Goal: Answer question/provide support

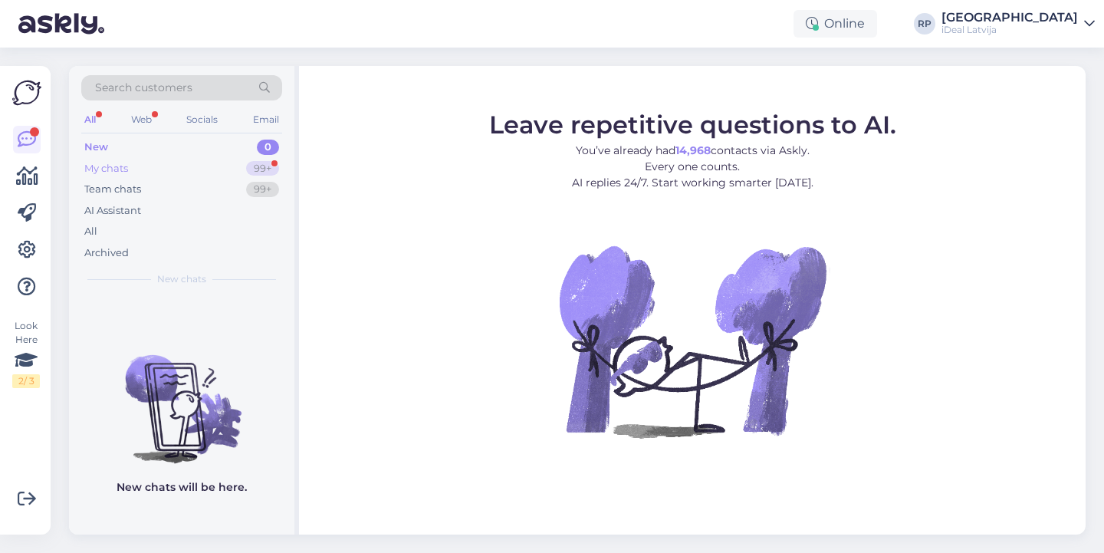
click at [276, 170] on div "99+" at bounding box center [262, 168] width 33 height 15
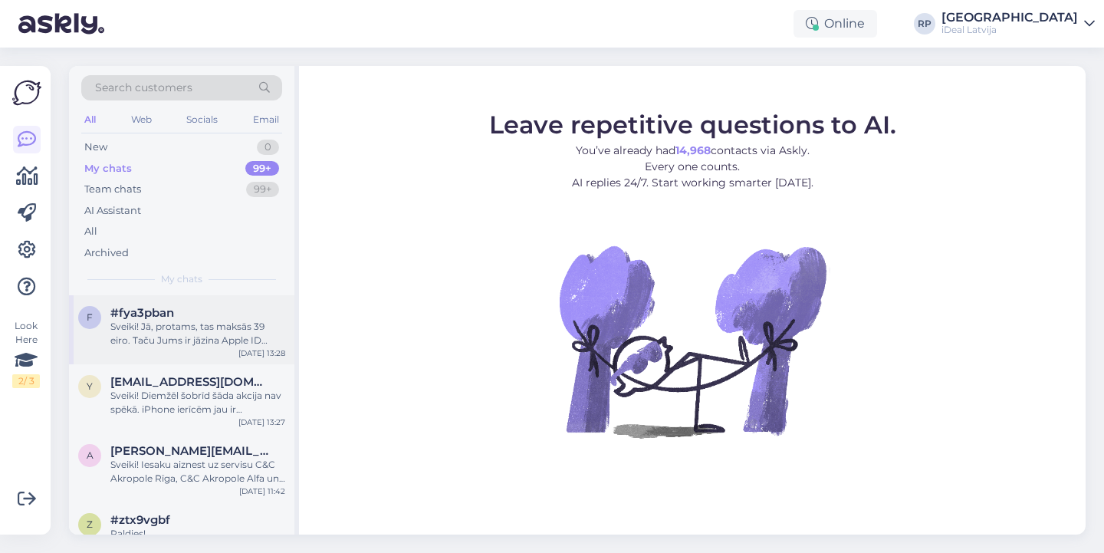
click at [206, 339] on div "Sveiki! Jā, protams, tas maksās 39 eiro. Taču Jums ir jāzina Apple ID lietotājv…" at bounding box center [197, 334] width 175 height 28
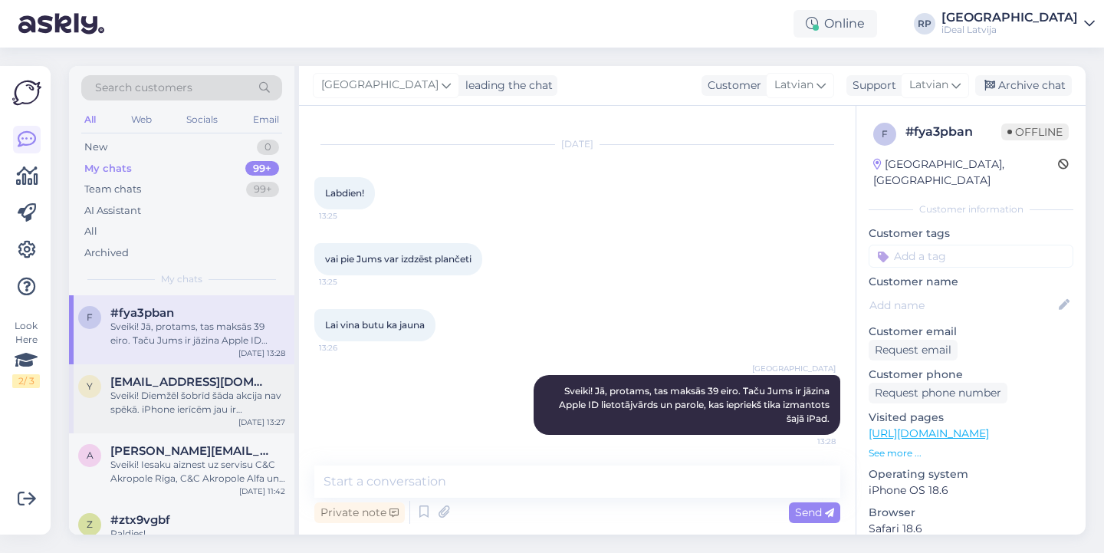
click at [217, 376] on span "yuliya.mishhenko84g@gmail.com" at bounding box center [189, 382] width 159 height 14
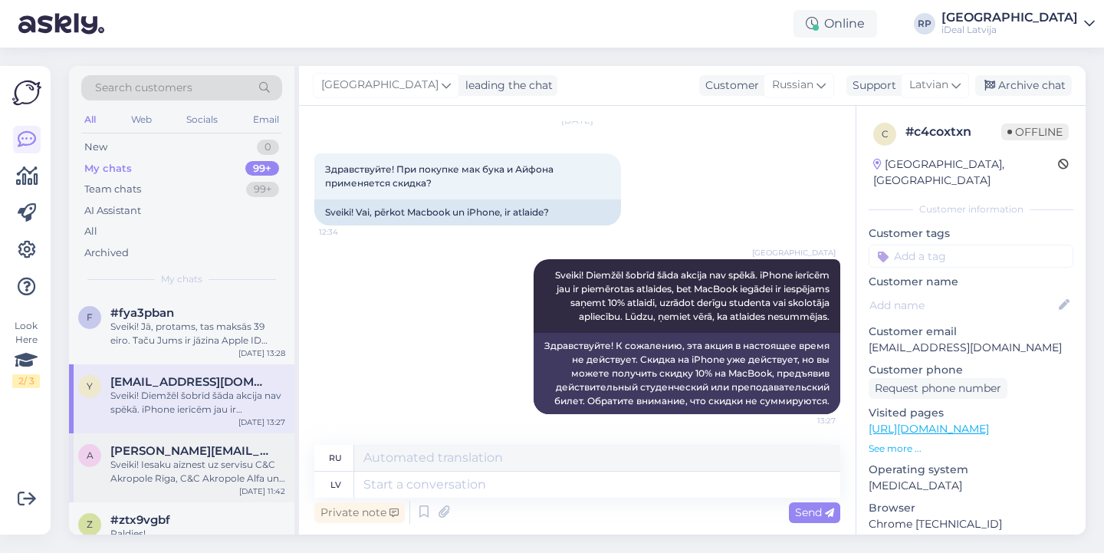
click at [217, 459] on div "Sveiki! Iesaku aiznest uz servisu C&C Akropole Rīga, C&C Akropole Alfa un C&C B…" at bounding box center [197, 472] width 175 height 28
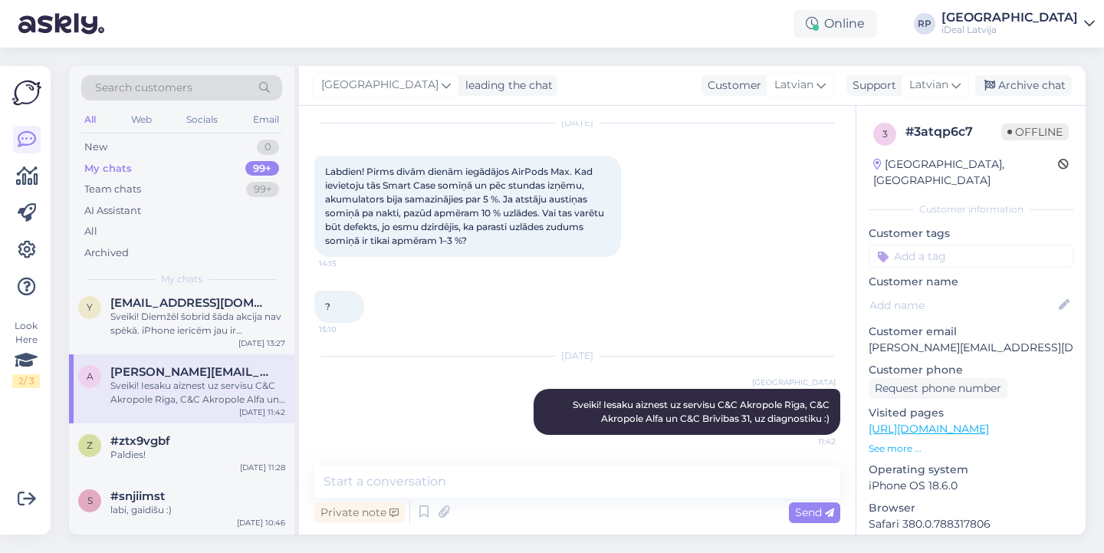
scroll to position [80, 0]
click at [196, 442] on div "#ztx9vgbf" at bounding box center [197, 440] width 175 height 14
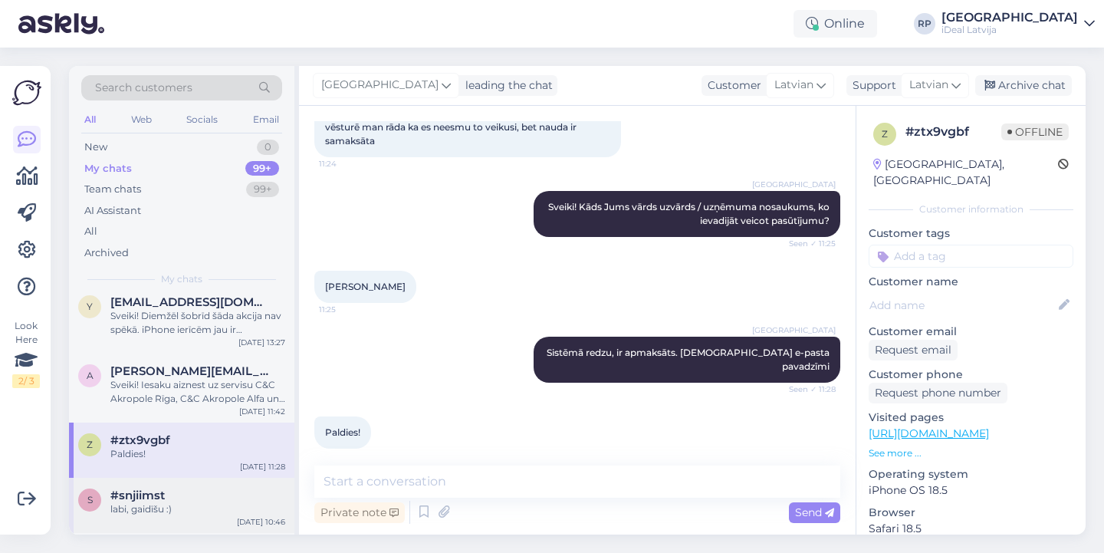
click at [246, 506] on div "labi, gaidīšu :)" at bounding box center [197, 509] width 175 height 14
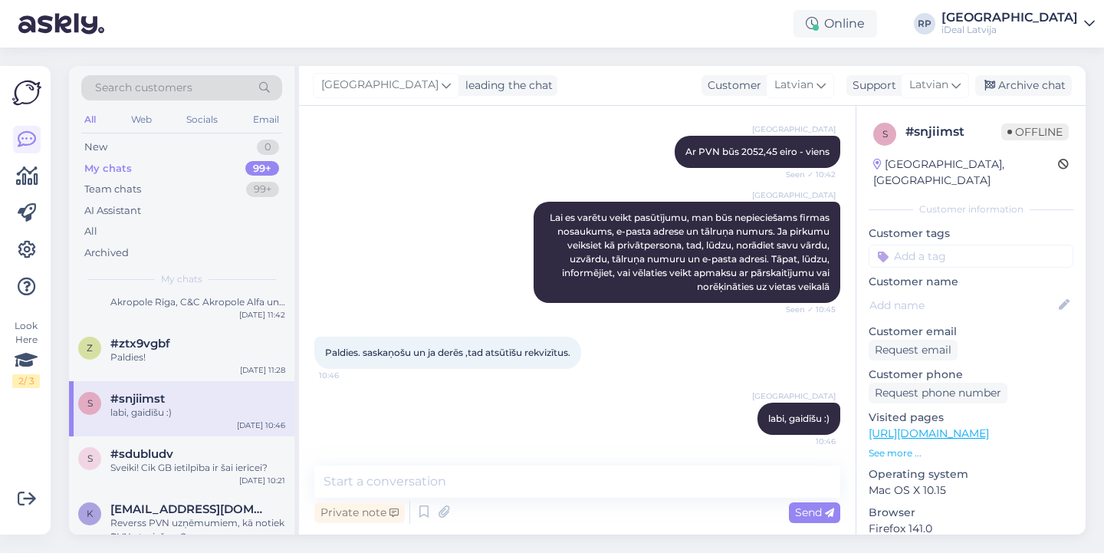
scroll to position [180, 0]
click at [653, 465] on div "Chat started Aug 11 2025 labdien, vai jums ir pieejams macbook air m3/m4 ar 24G…" at bounding box center [577, 320] width 556 height 428
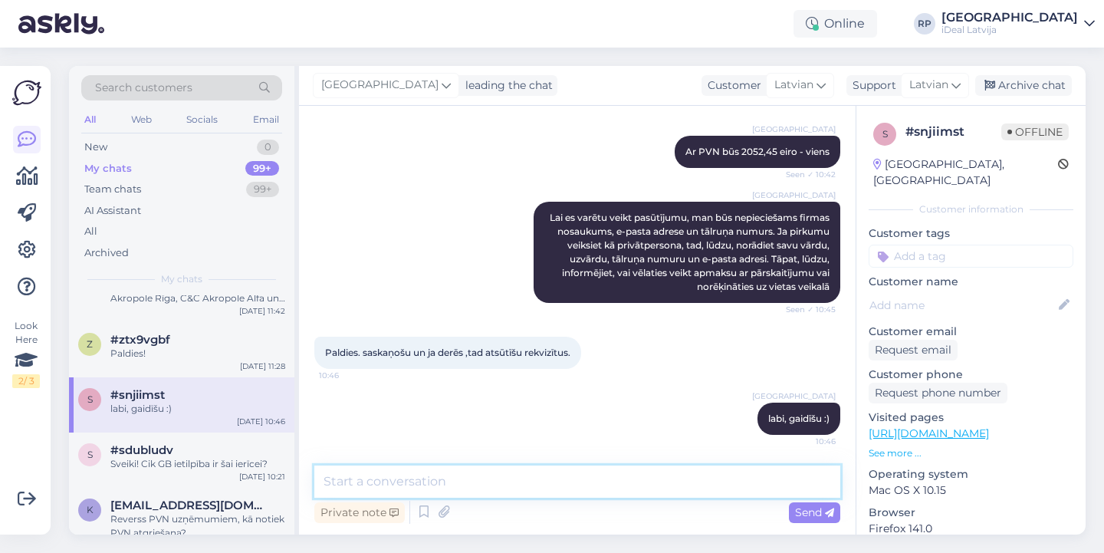
click at [635, 478] on textarea at bounding box center [577, 481] width 526 height 32
type textarea "Sveiki! Vai izlēmāt?"
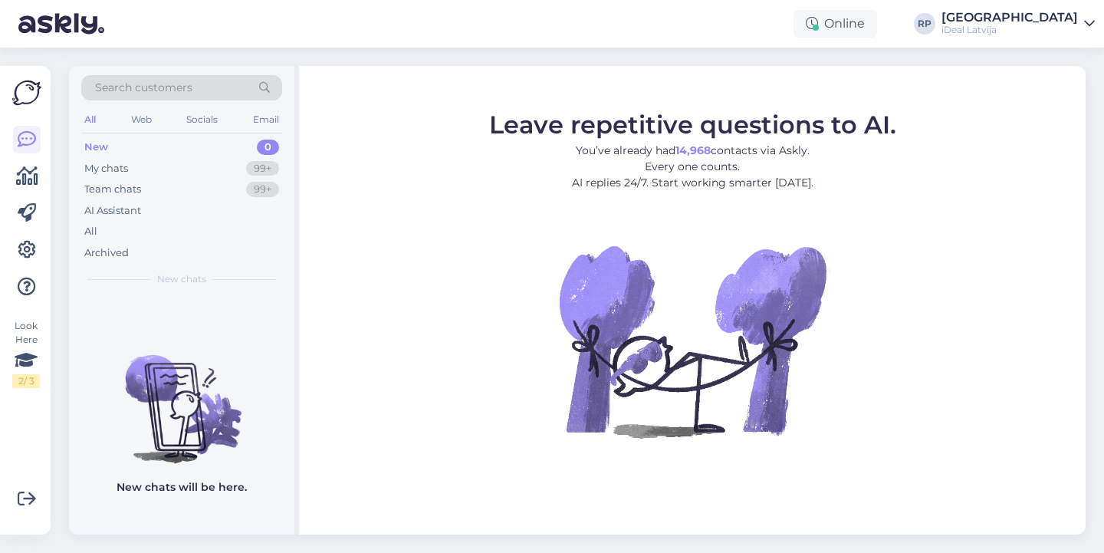
click at [690, 17] on div "Online RP Riga plaza iDeal Latvija" at bounding box center [552, 24] width 1104 height 48
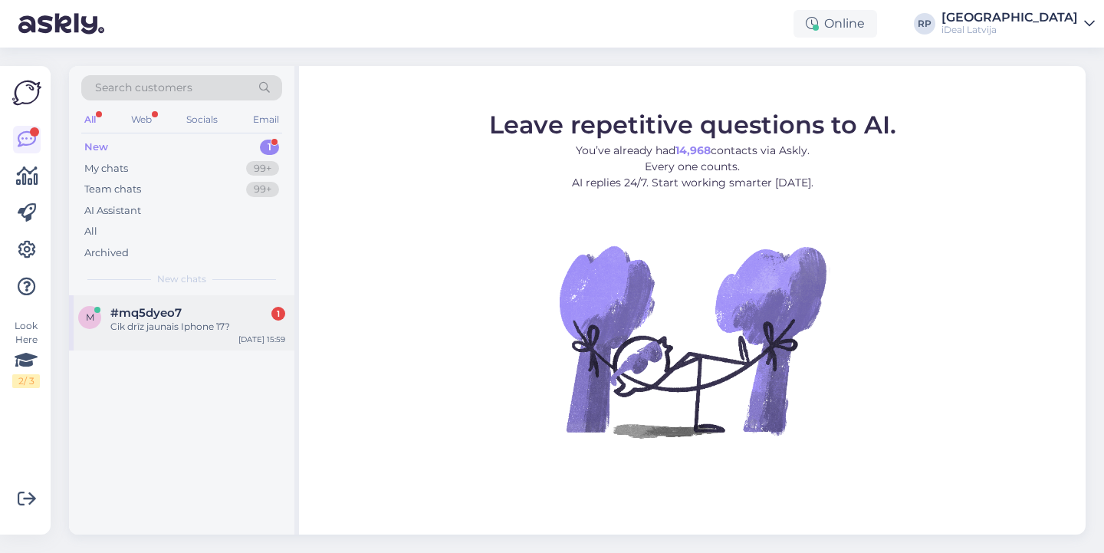
click at [182, 312] on div "#mq5dyeo7 1" at bounding box center [197, 313] width 175 height 14
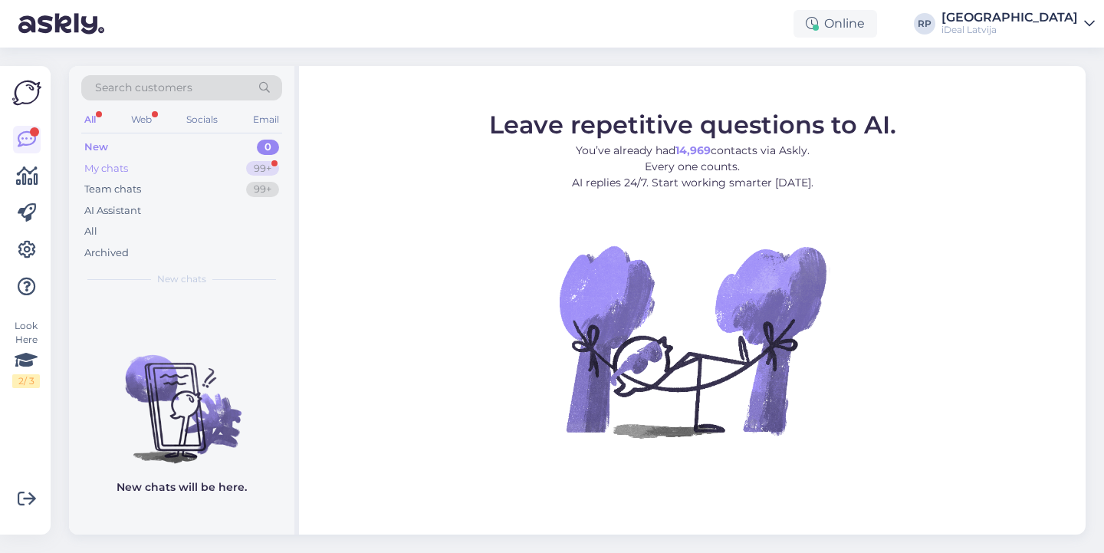
click at [248, 166] on div "99+" at bounding box center [262, 168] width 33 height 15
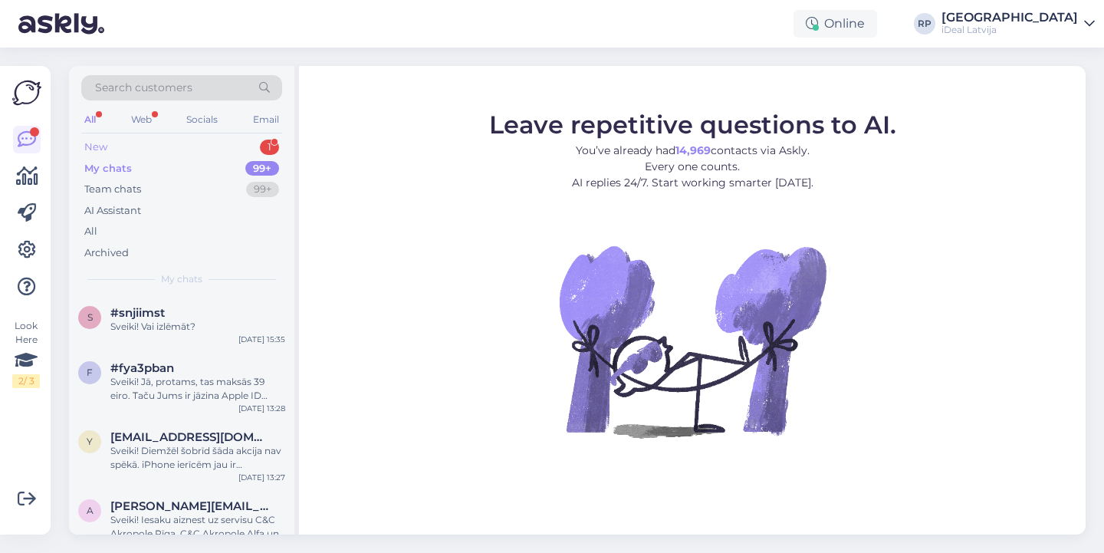
click at [261, 139] on div "New 1" at bounding box center [181, 146] width 201 height 21
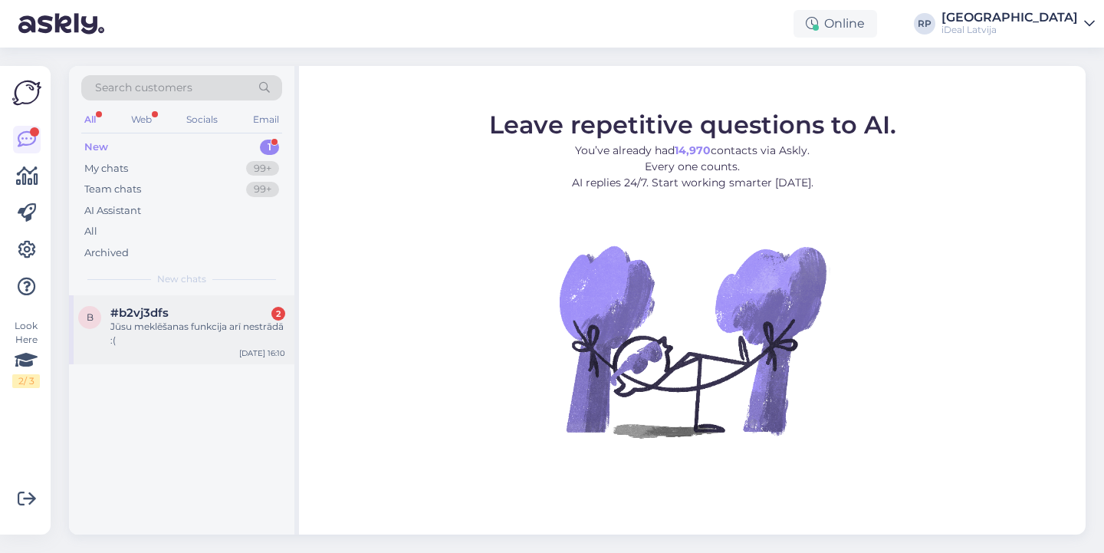
click at [190, 325] on div "Jūsu meklēšanas funkcija arī nestrādā :(" at bounding box center [197, 334] width 175 height 28
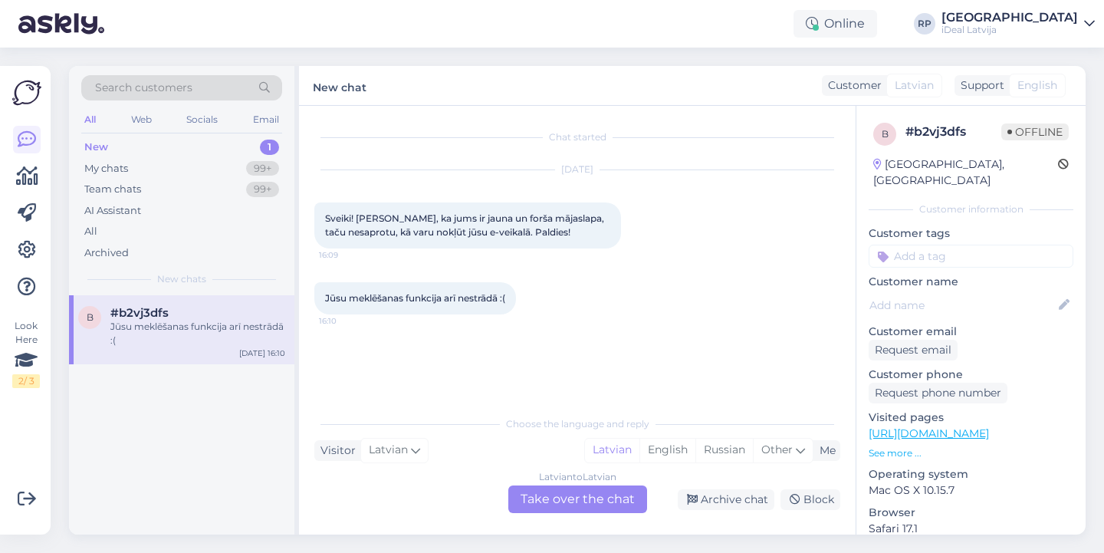
click at [586, 514] on div "Chat started [DATE] Sveiki! [PERSON_NAME], ka jums ir jauna un forša mājaslapa,…" at bounding box center [577, 320] width 556 height 428
click at [589, 501] on div "Latvian to Latvian Take over the chat" at bounding box center [577, 499] width 139 height 28
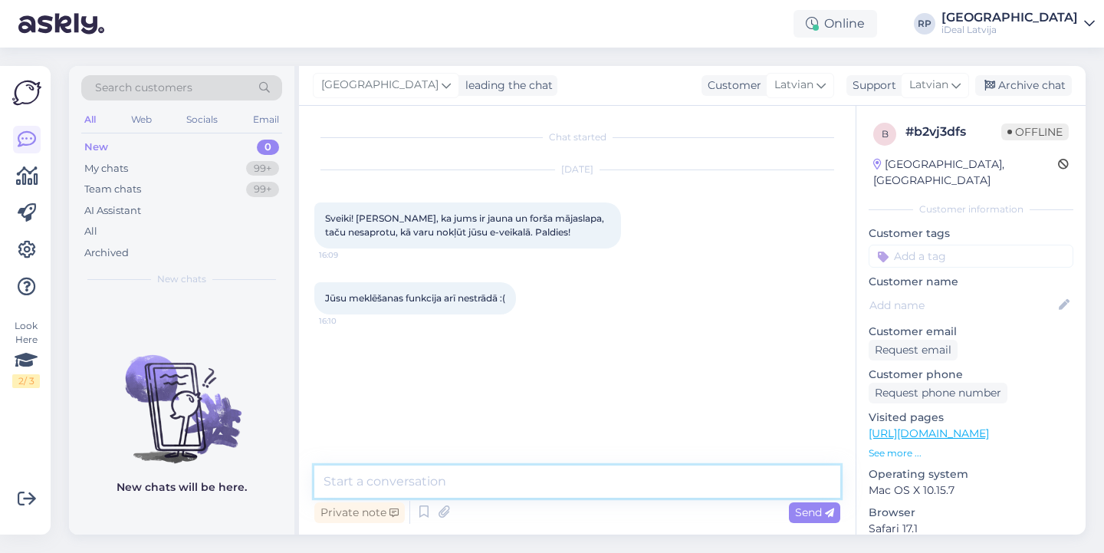
click at [597, 482] on textarea at bounding box center [577, 481] width 526 height 32
type textarea "Paldies par informāciju! Nodots tehniskajai nodaļai!"
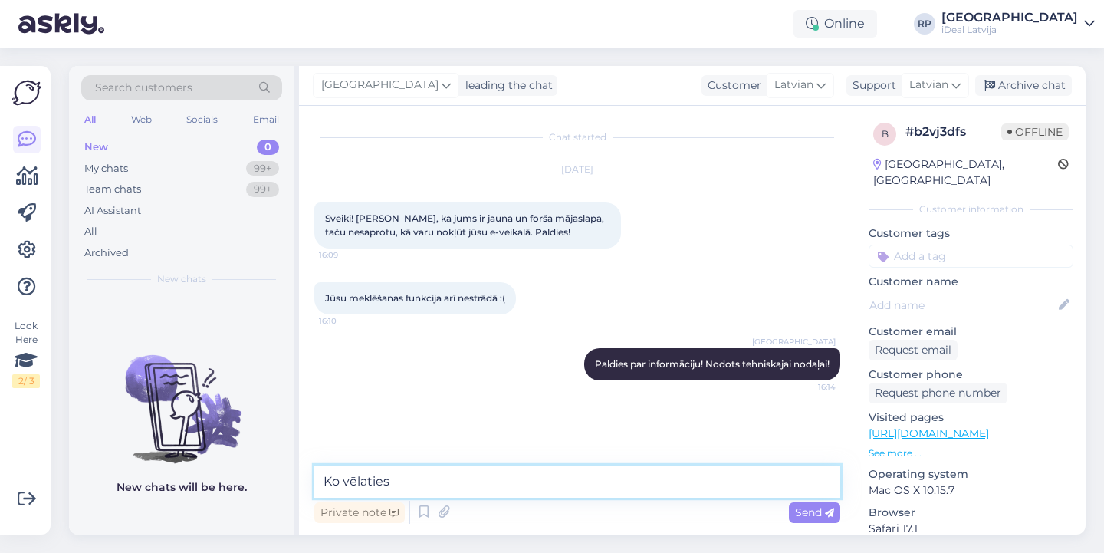
click at [612, 471] on textarea "Ko vēlaties" at bounding box center [577, 481] width 526 height 32
click at [351, 483] on textarea "Atsūties, ko Jūs vēlaties, uztaisīšu manuāli pasūtījumu" at bounding box center [577, 481] width 526 height 32
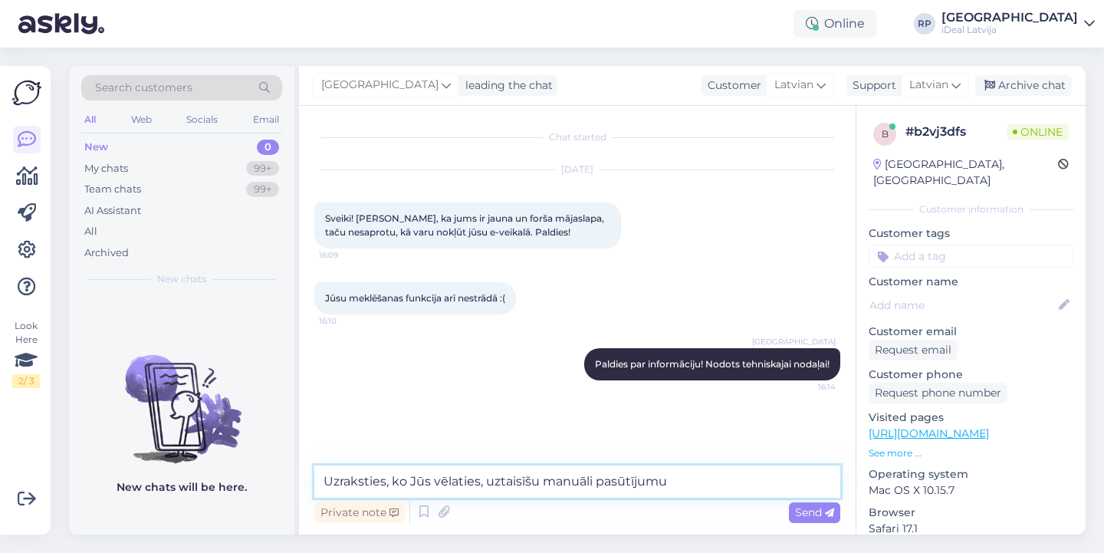
click at [710, 494] on textarea "Uzraksties, ko Jūs vēlaties, uztaisīšu manuāli pasūtījumu" at bounding box center [577, 481] width 526 height 32
type textarea "Uzraksties, ko Jūs vēlaties, uztaisīšu manuāli pasūtījumu :)"
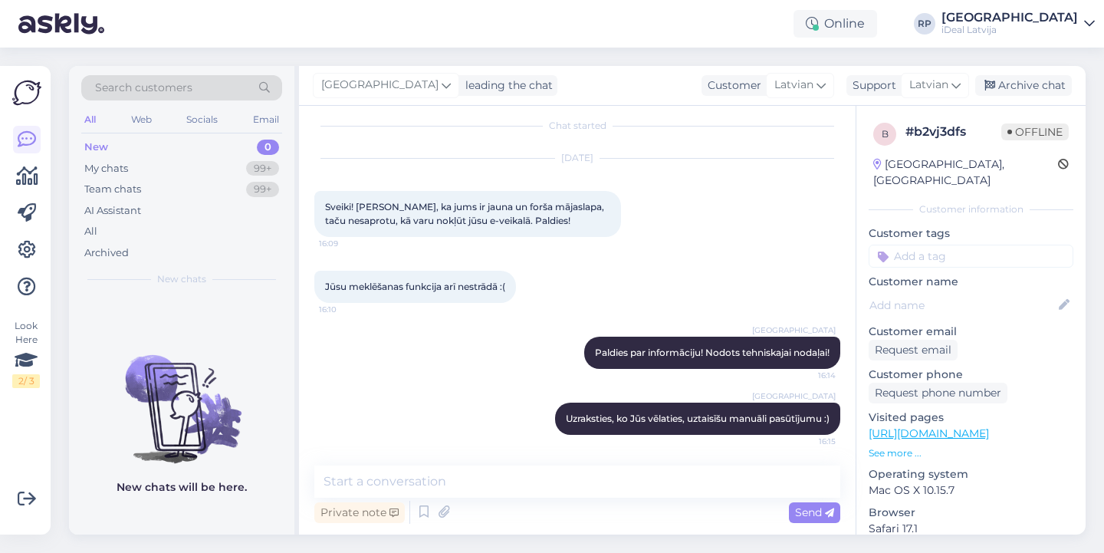
click at [737, 77] on div "Customer Latvian" at bounding box center [767, 85] width 133 height 21
click at [696, 67] on div "Riga plaza leading the chat Customer Latvian Arabic Belarusian Bulgarian Chines…" at bounding box center [692, 86] width 786 height 40
click at [528, 416] on icon at bounding box center [529, 418] width 9 height 9
click at [603, 418] on span "Uzraksties, ko Jūs vēlaties, uztaisīšu manuāli pasūtījumu :)" at bounding box center [698, 417] width 264 height 11
